Goal: Task Accomplishment & Management: Manage account settings

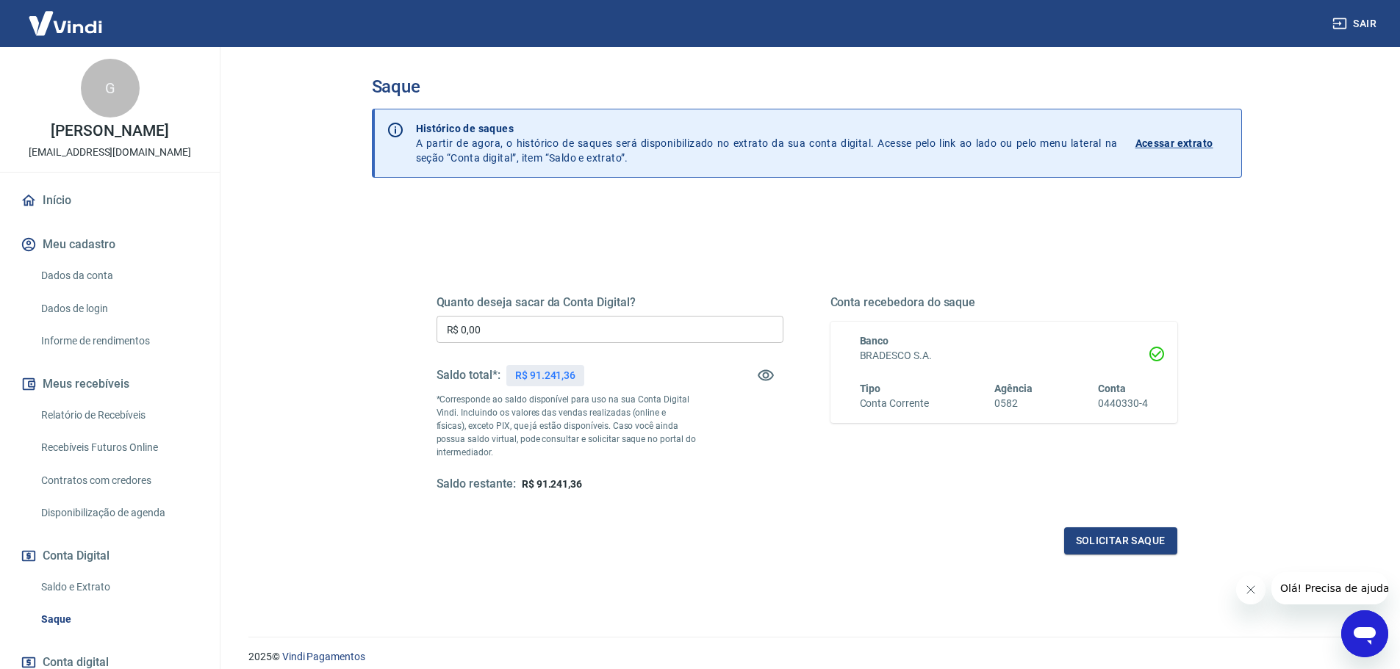
click at [560, 337] on input "R$ 0,00" at bounding box center [609, 329] width 347 height 27
type input "R$ 5.000,00"
click at [1079, 539] on button "Solicitar saque" at bounding box center [1120, 541] width 113 height 27
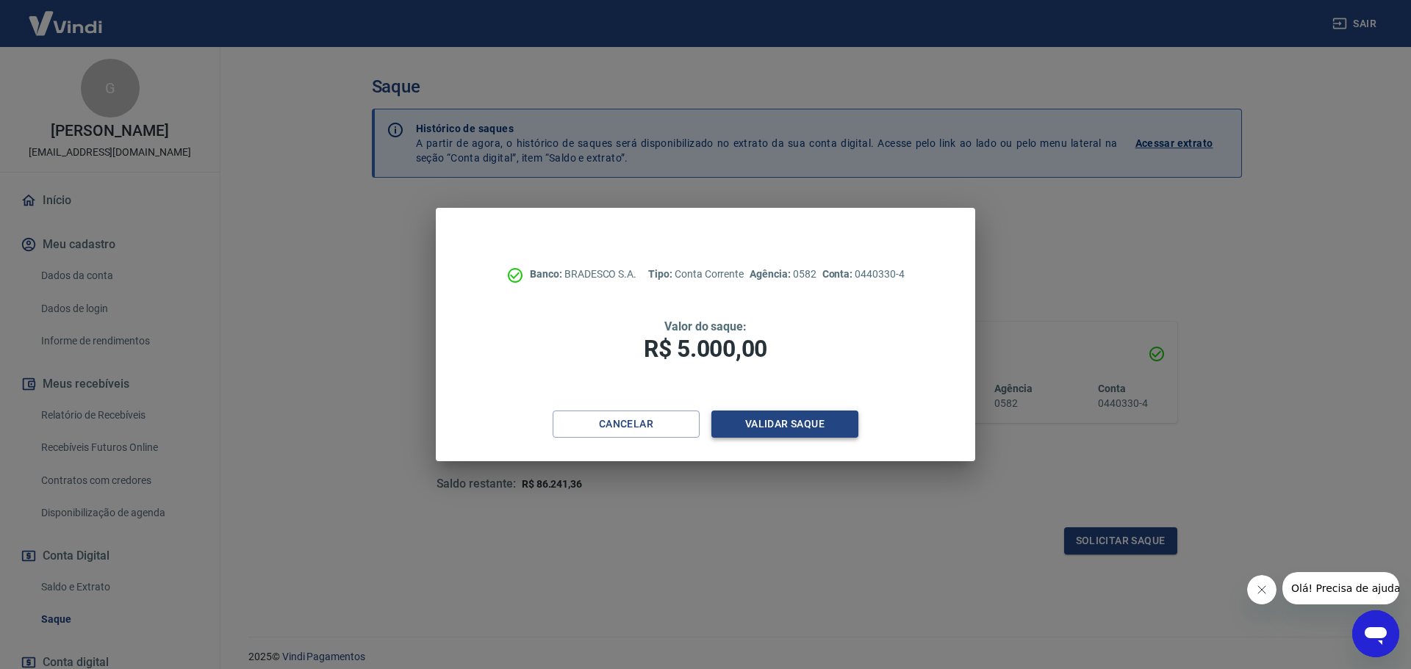
click at [804, 417] on button "Validar saque" at bounding box center [784, 424] width 147 height 27
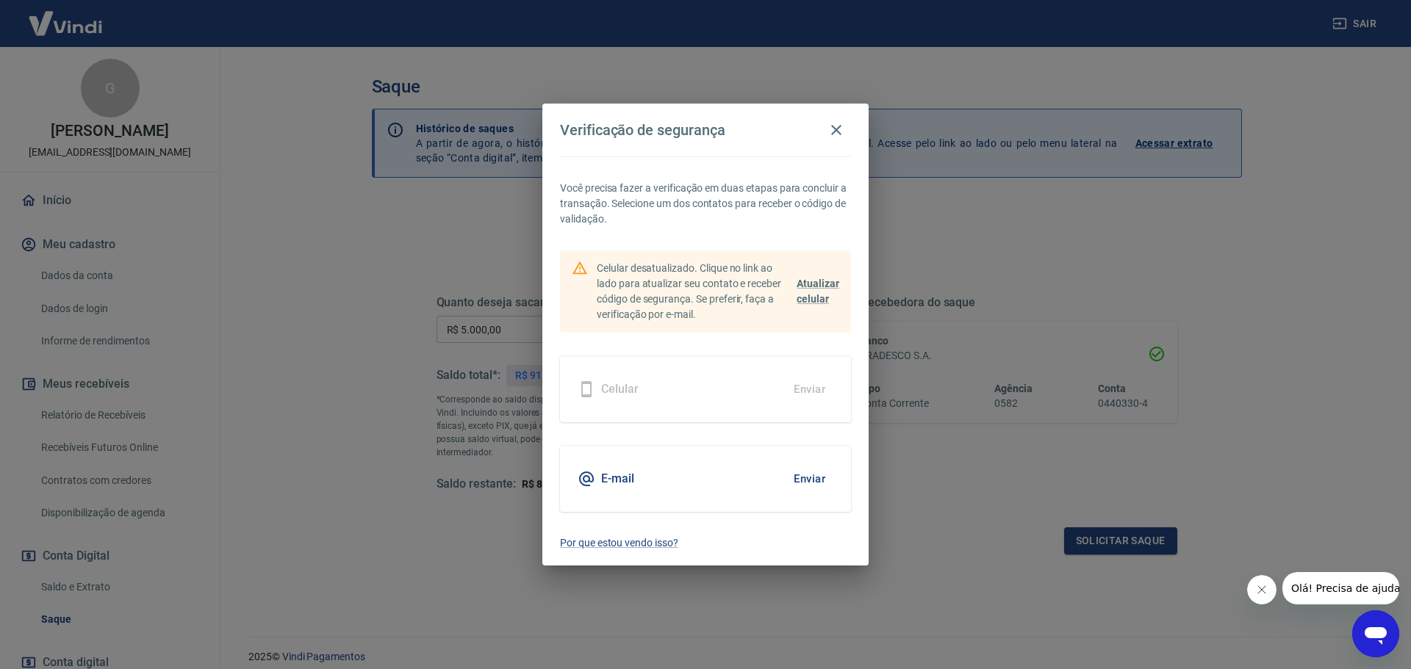
click at [809, 478] on button "Enviar" at bounding box center [809, 479] width 48 height 31
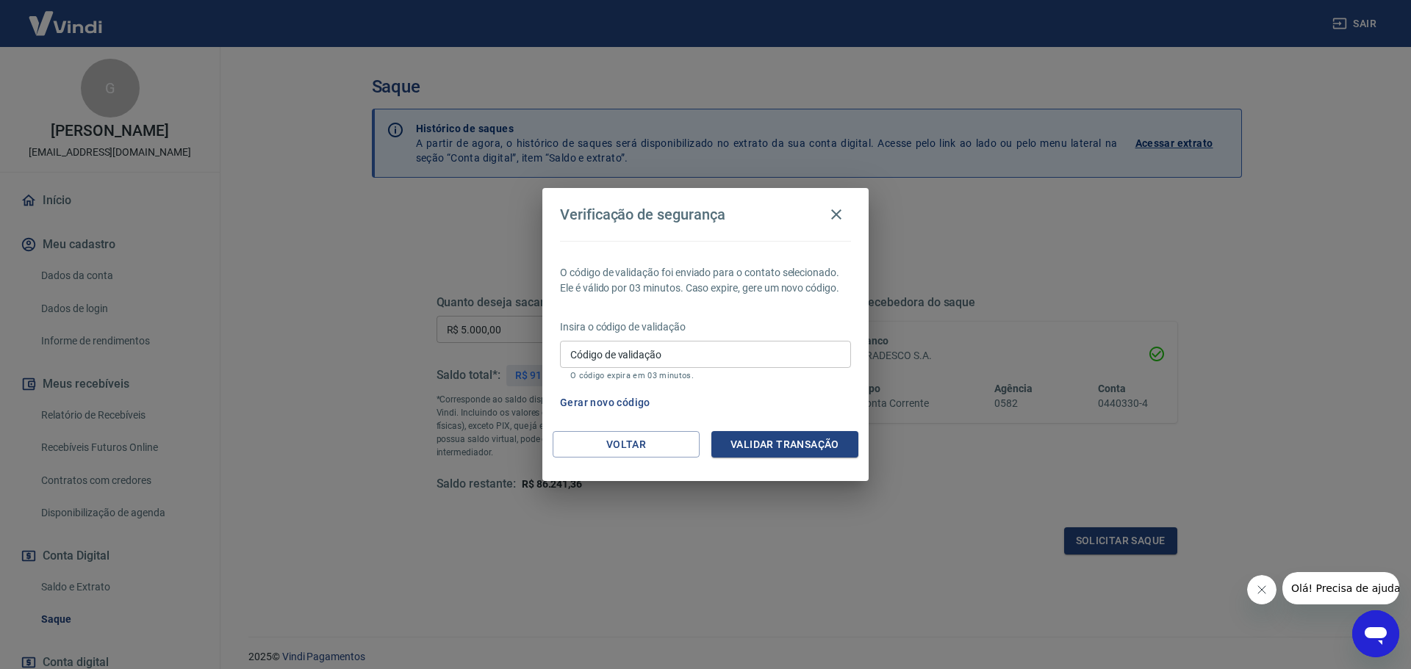
click at [702, 351] on input "Código de validação" at bounding box center [705, 354] width 291 height 27
type input "105244"
click at [761, 453] on button "Validar transação" at bounding box center [784, 444] width 147 height 27
